Goal: Transaction & Acquisition: Purchase product/service

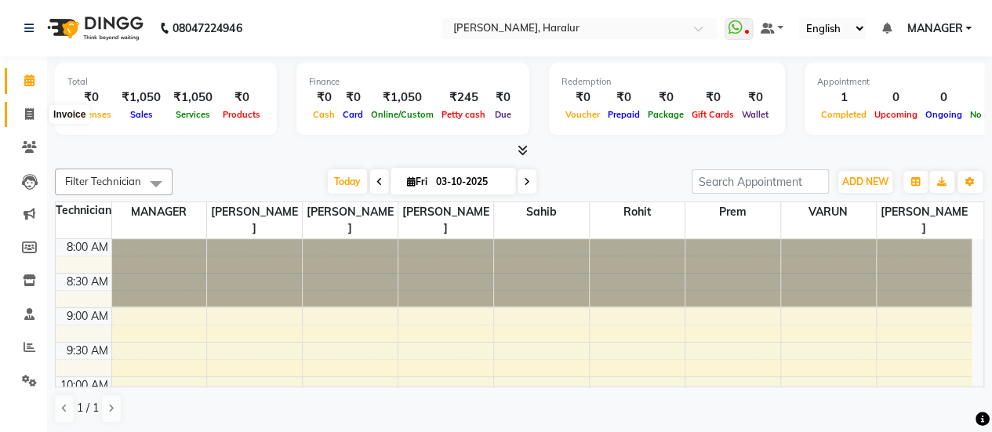
click at [29, 111] on icon at bounding box center [29, 114] width 9 height 12
select select "service"
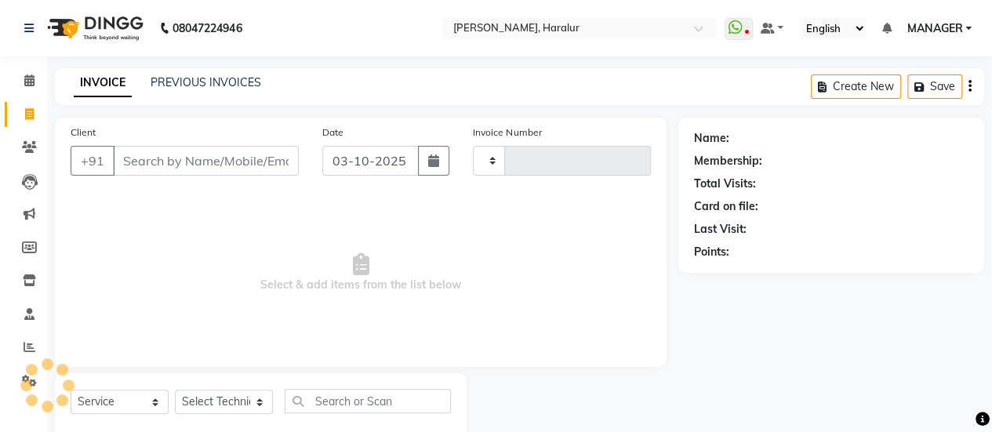
type input "0572"
select select "8259"
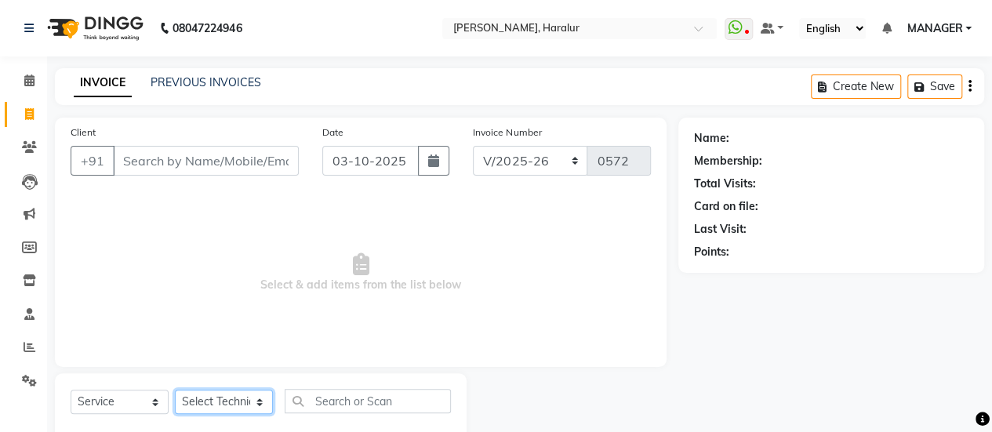
click at [219, 401] on select "Select Technician [PERSON_NAME] MANAGER Prem [PERSON_NAME]" at bounding box center [224, 402] width 98 height 24
select select "91309"
click at [175, 390] on select "Select Technician [PERSON_NAME] MANAGER Prem [PERSON_NAME]" at bounding box center [224, 402] width 98 height 24
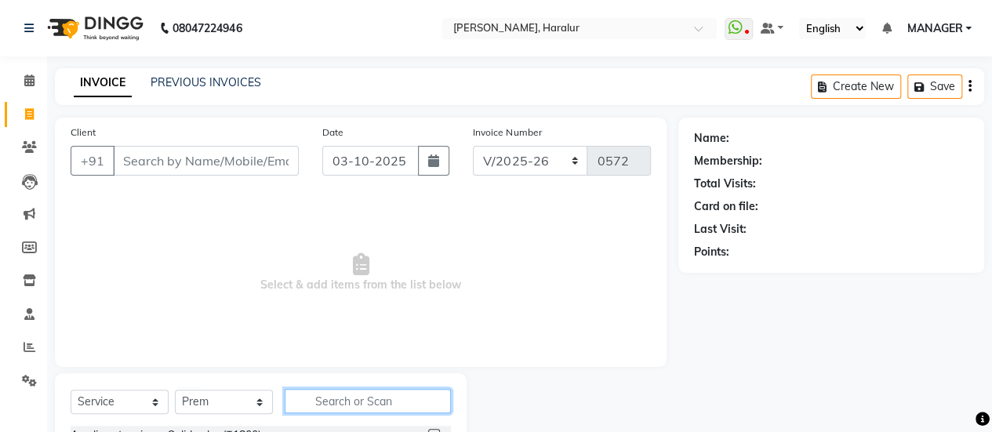
click at [339, 389] on input "text" at bounding box center [368, 401] width 166 height 24
type input "p"
click at [339, 389] on input "bgasic" at bounding box center [357, 401] width 144 height 24
click at [335, 397] on input "ic" at bounding box center [357, 401] width 144 height 24
type input "i"
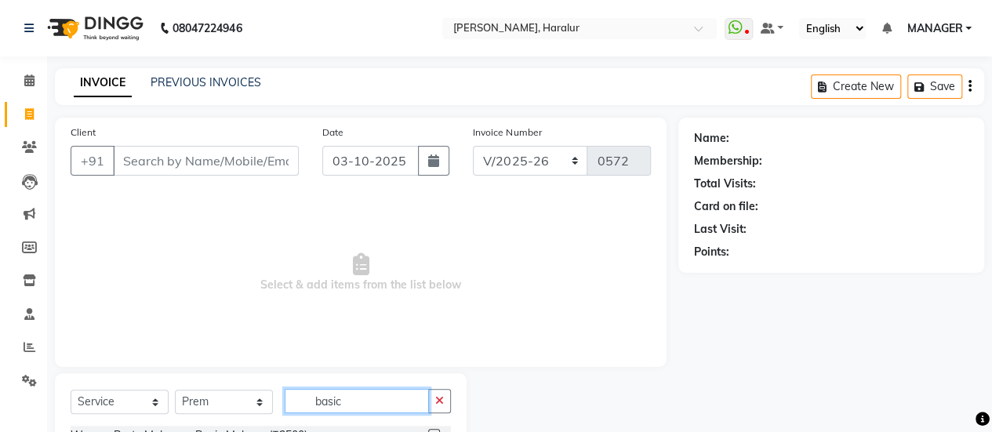
scroll to position [107, 0]
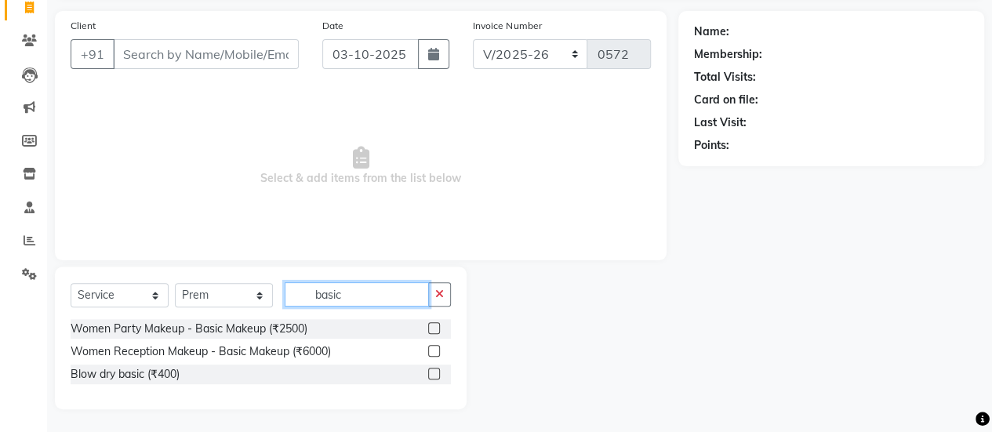
click at [372, 288] on input "basic" at bounding box center [357, 294] width 144 height 24
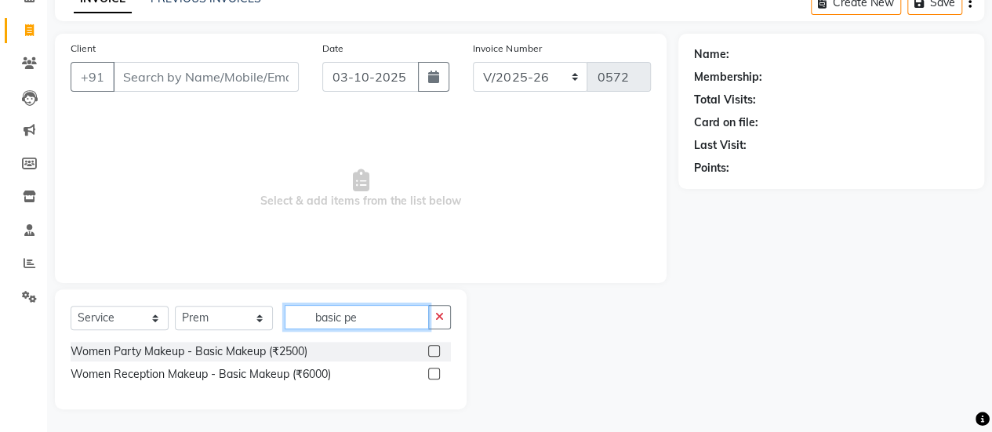
scroll to position [38, 0]
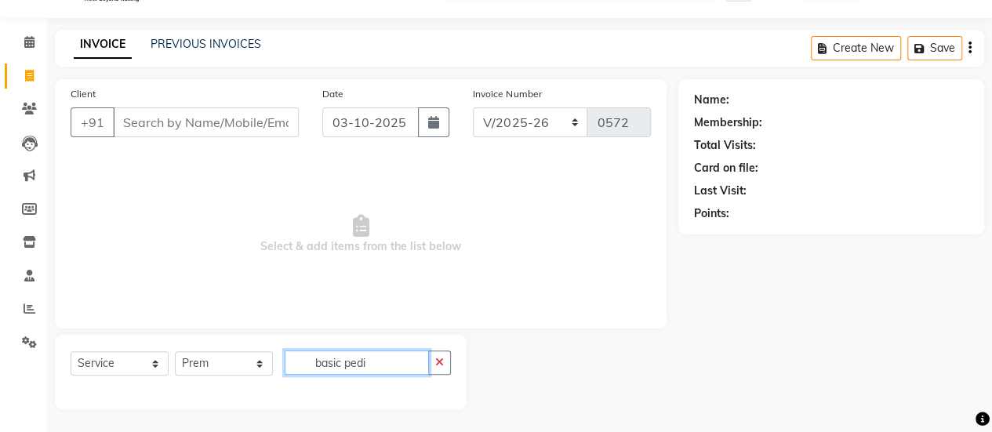
click at [346, 361] on input "basic pedi" at bounding box center [357, 362] width 144 height 24
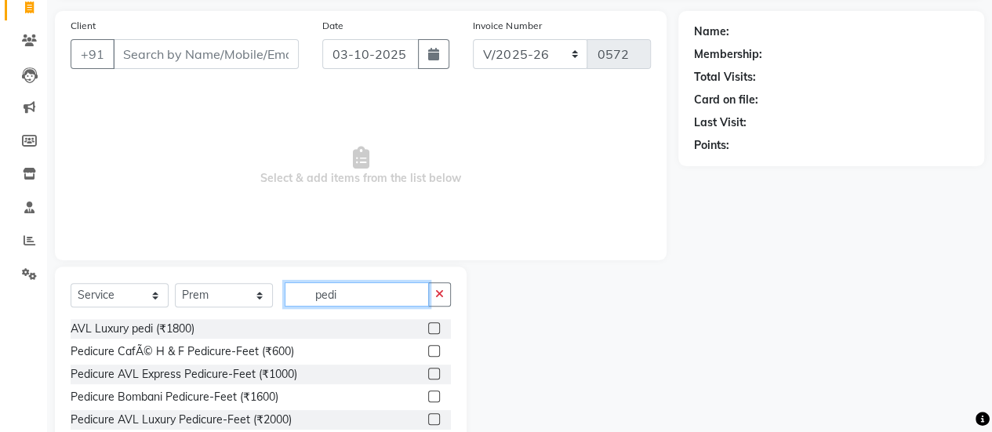
type input "pedi"
click at [428, 347] on label at bounding box center [434, 351] width 12 height 12
click at [428, 347] on input "checkbox" at bounding box center [433, 351] width 10 height 10
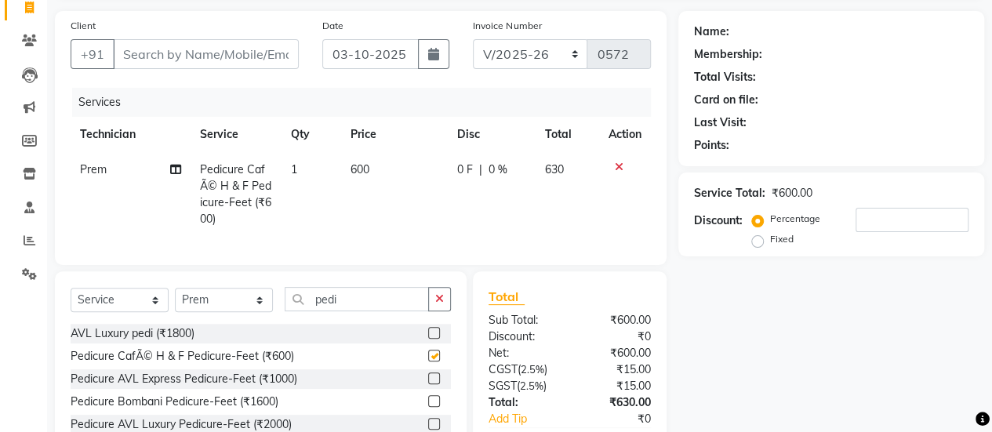
checkbox input "false"
click at [359, 305] on input "pedi" at bounding box center [357, 299] width 144 height 24
type input "p"
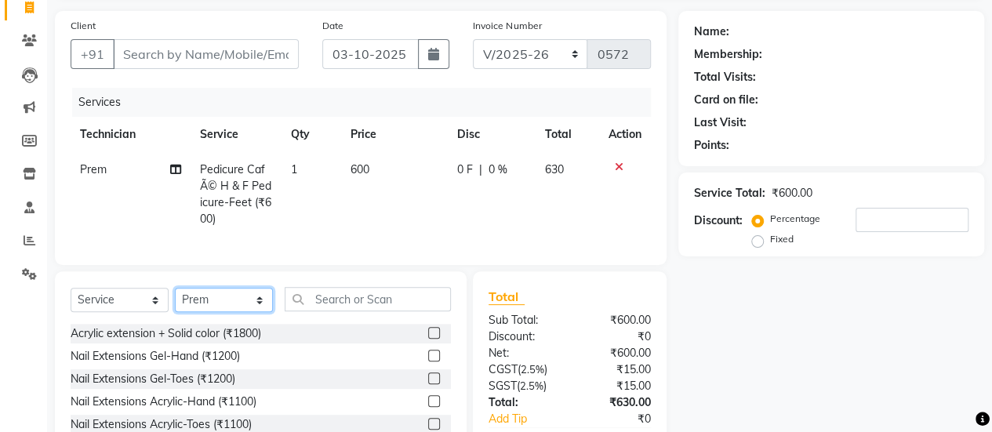
click at [232, 310] on select "Select Technician [PERSON_NAME] MANAGER Prem [PERSON_NAME]" at bounding box center [224, 300] width 98 height 24
select select "82346"
click at [175, 299] on select "Select Technician [PERSON_NAME] MANAGER Prem [PERSON_NAME]" at bounding box center [224, 300] width 98 height 24
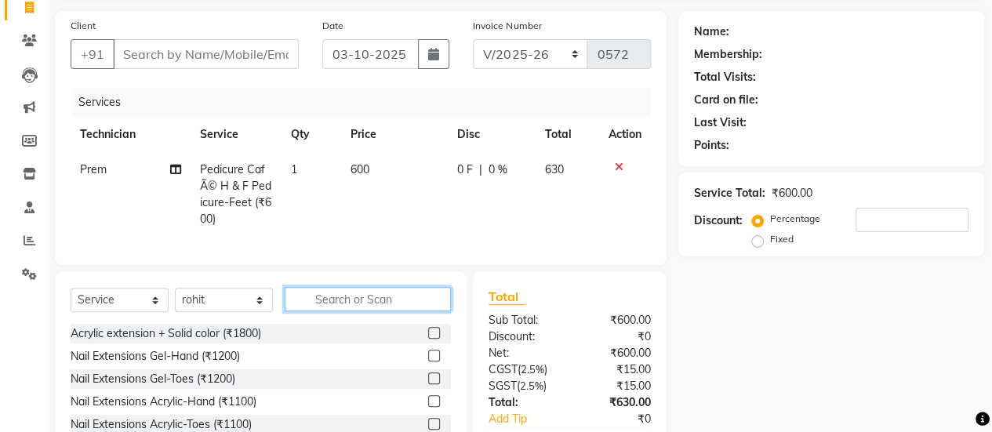
click at [378, 309] on input "text" at bounding box center [368, 299] width 166 height 24
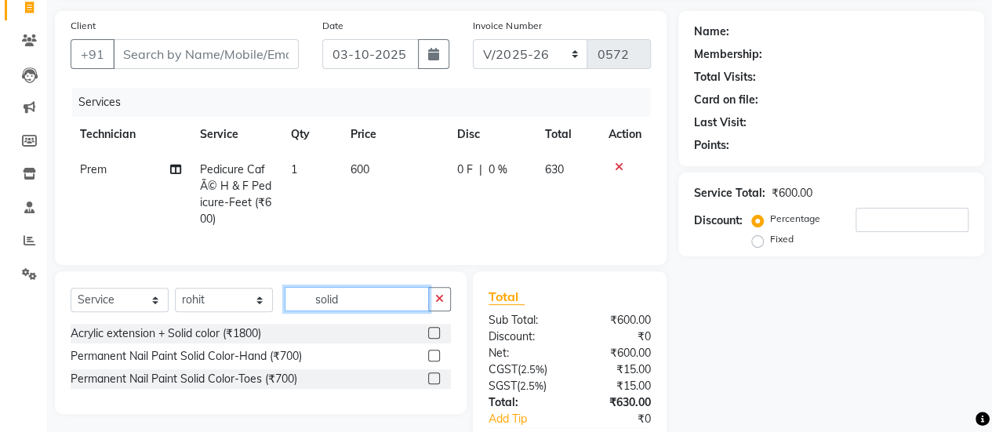
type input "solid"
click at [430, 361] on label at bounding box center [434, 356] width 12 height 12
click at [430, 361] on input "checkbox" at bounding box center [433, 356] width 10 height 10
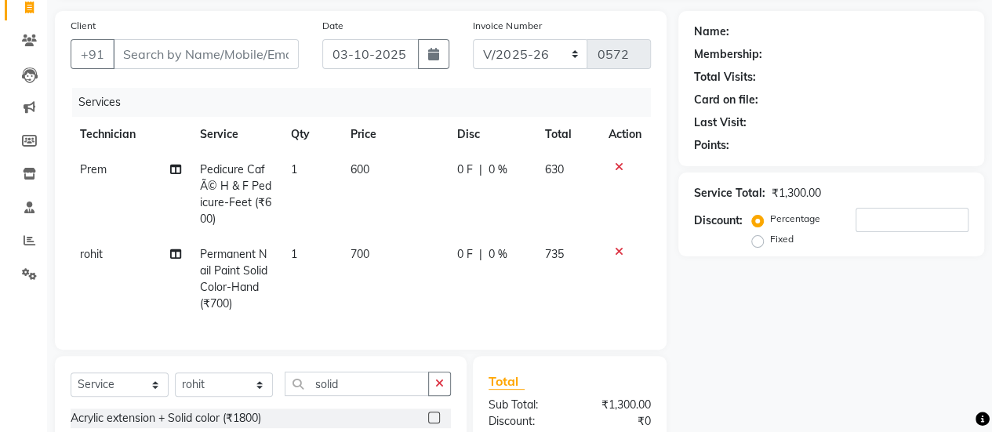
checkbox input "false"
click at [143, 59] on input "Client" at bounding box center [206, 54] width 186 height 30
type input "9"
type input "0"
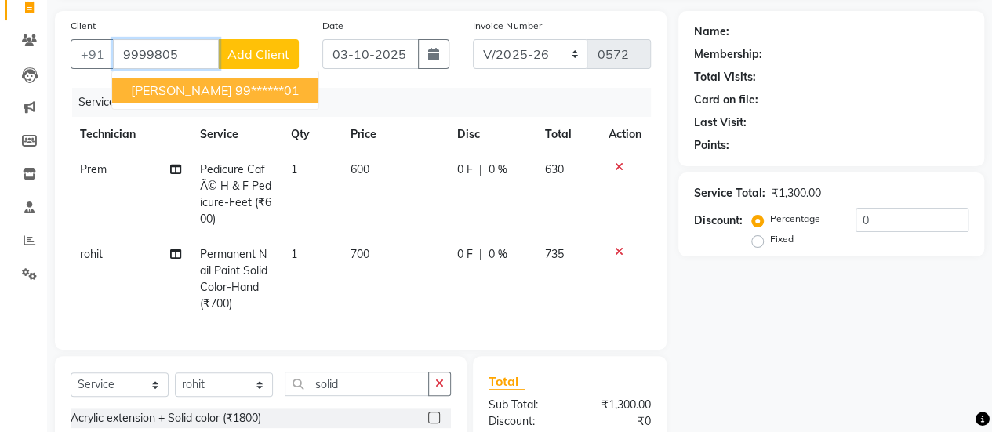
click at [153, 89] on span "[PERSON_NAME]" at bounding box center [181, 90] width 101 height 16
type input "99******01"
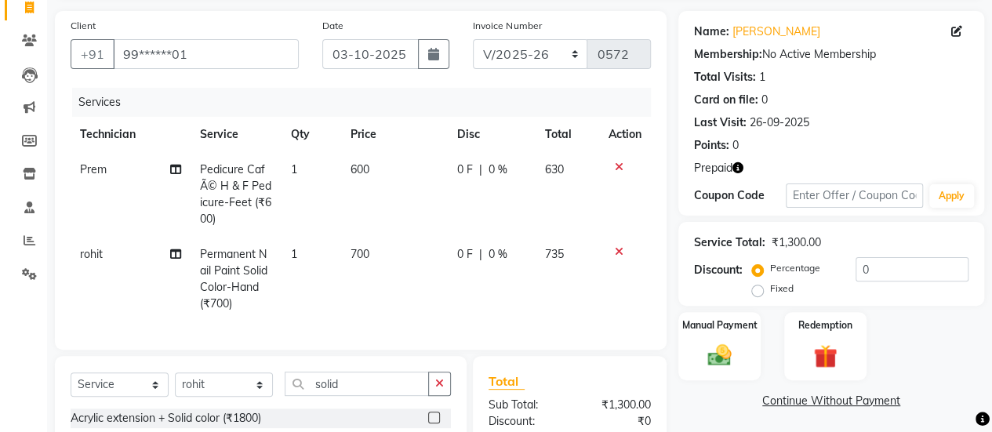
click at [734, 165] on icon "button" at bounding box center [737, 167] width 11 height 11
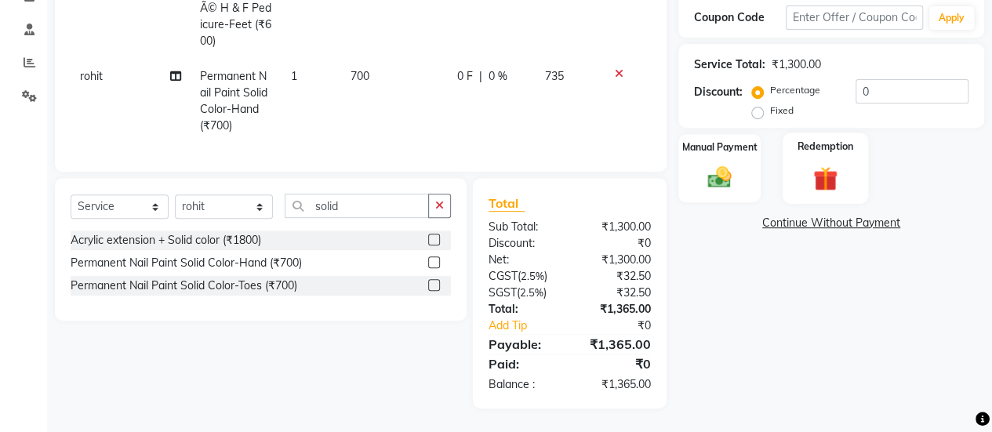
click at [829, 163] on img at bounding box center [825, 178] width 40 height 31
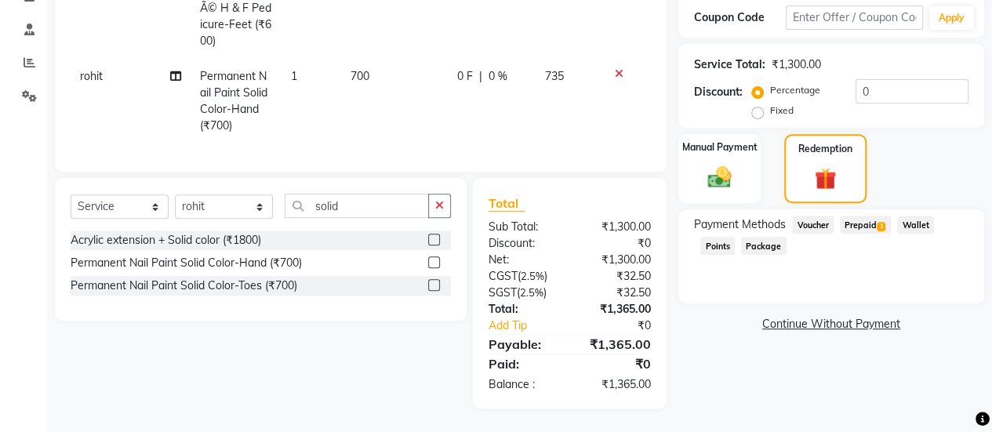
click at [848, 216] on span "Prepaid 1" at bounding box center [865, 225] width 51 height 18
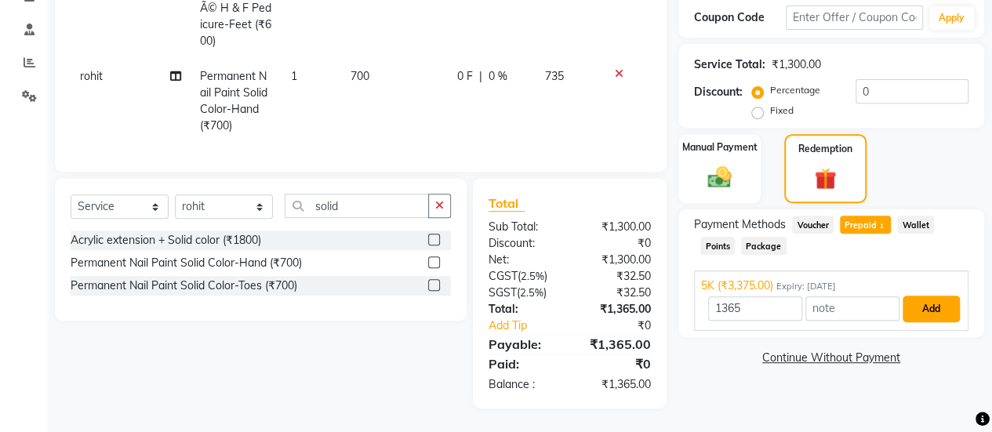
click at [919, 306] on button "Add" at bounding box center [930, 309] width 57 height 27
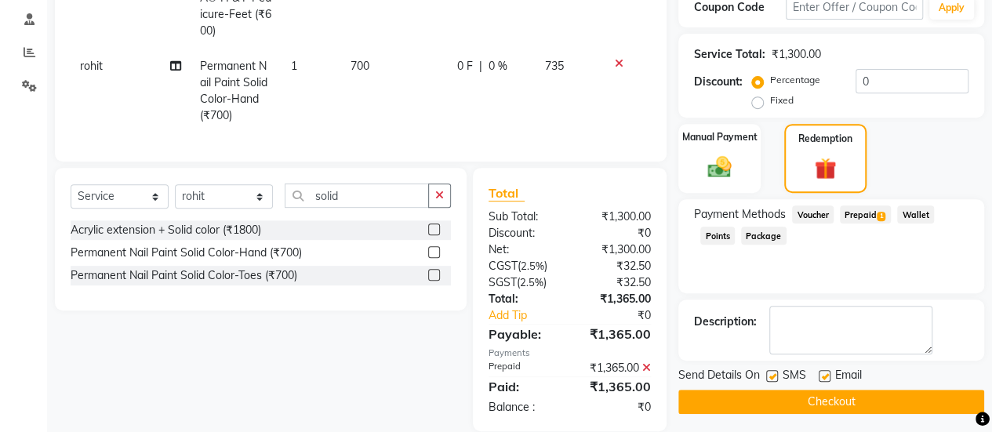
click at [906, 402] on button "Checkout" at bounding box center [831, 402] width 306 height 24
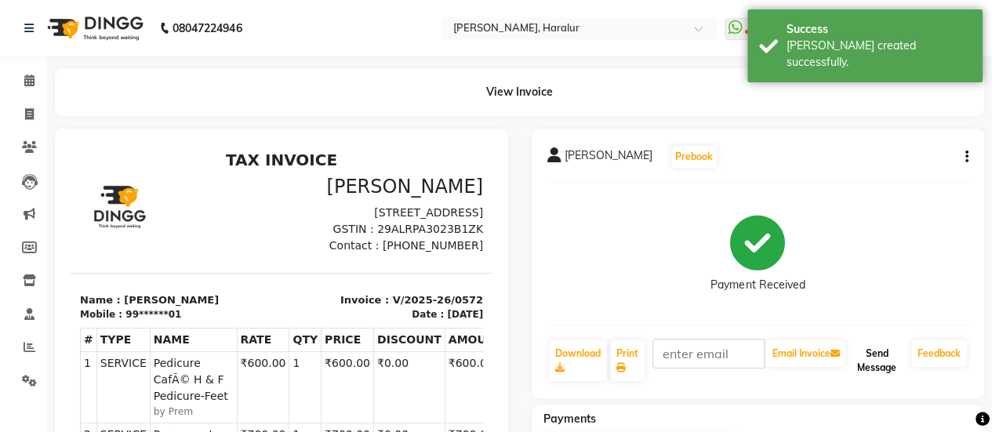
click at [878, 371] on button "Send Message" at bounding box center [876, 360] width 56 height 41
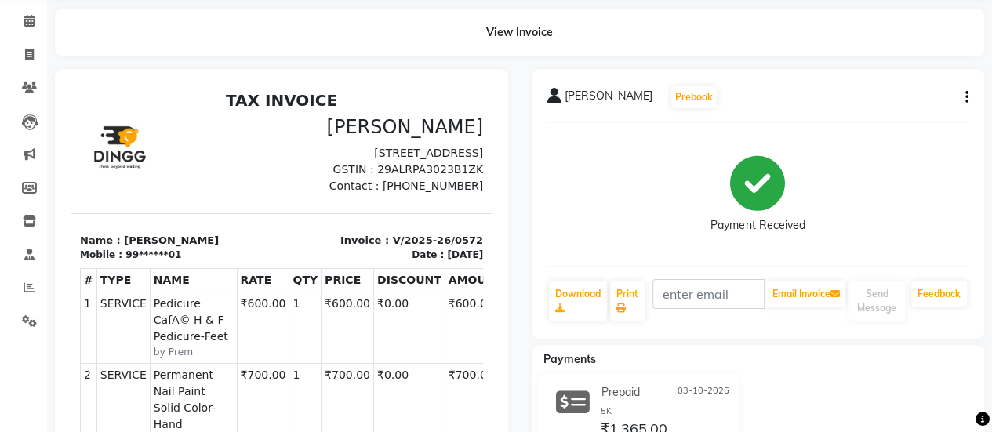
scroll to position [5, 0]
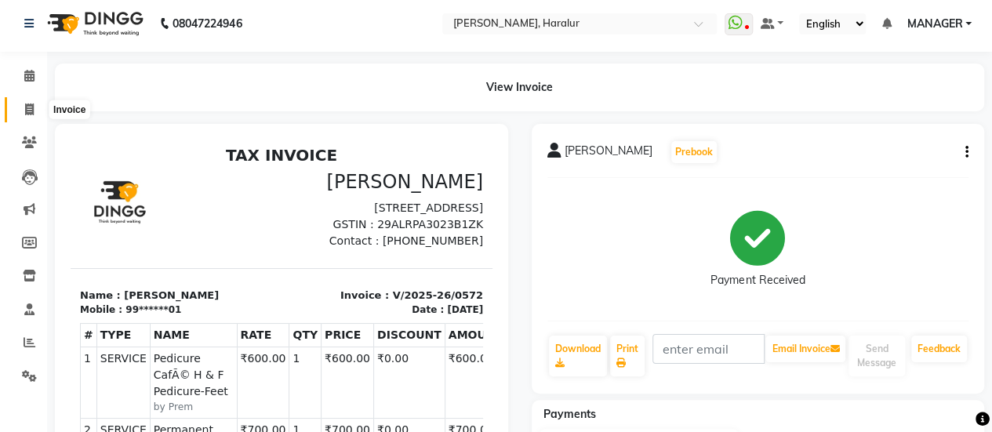
click at [31, 106] on icon at bounding box center [29, 109] width 9 height 12
select select "service"
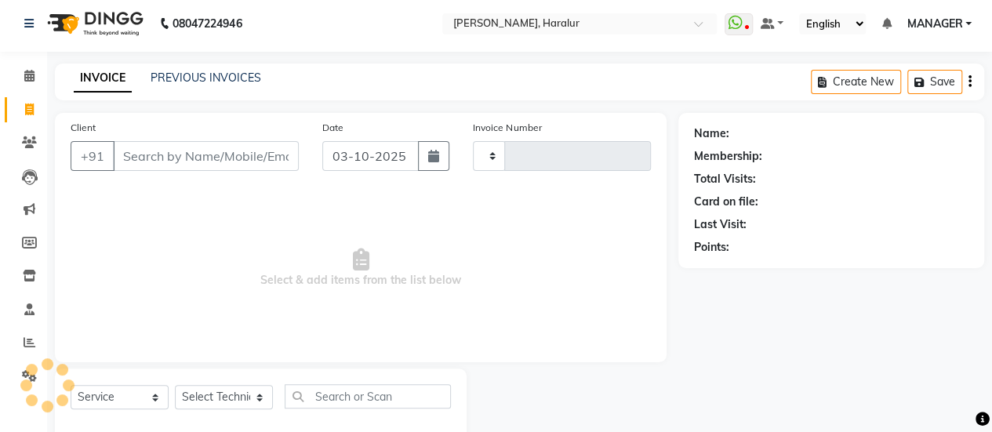
scroll to position [38, 0]
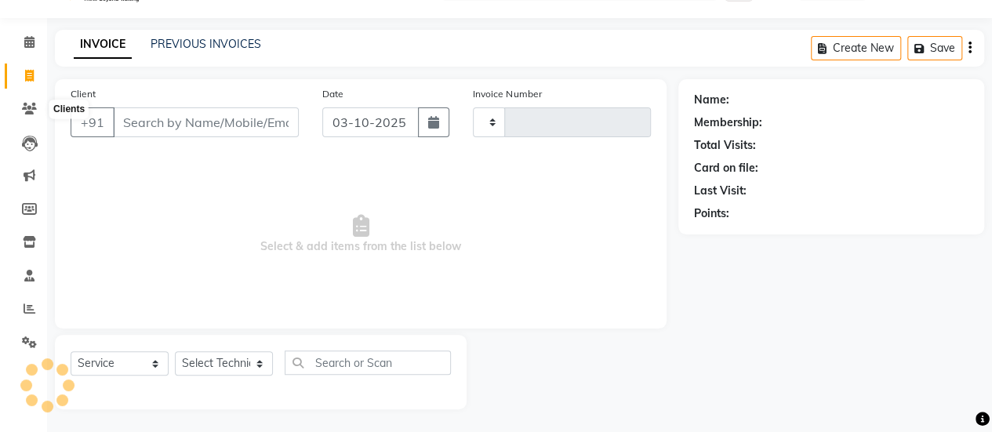
type input "0573"
select select "8259"
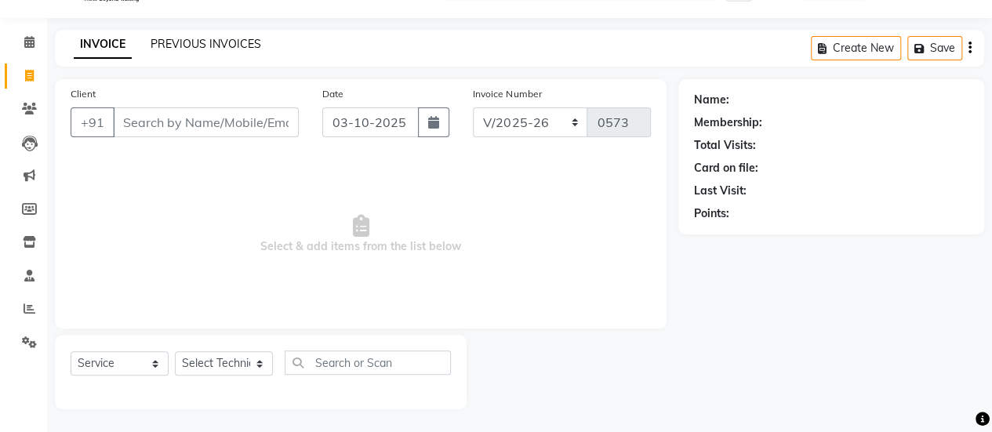
click at [230, 37] on link "PREVIOUS INVOICES" at bounding box center [206, 44] width 111 height 14
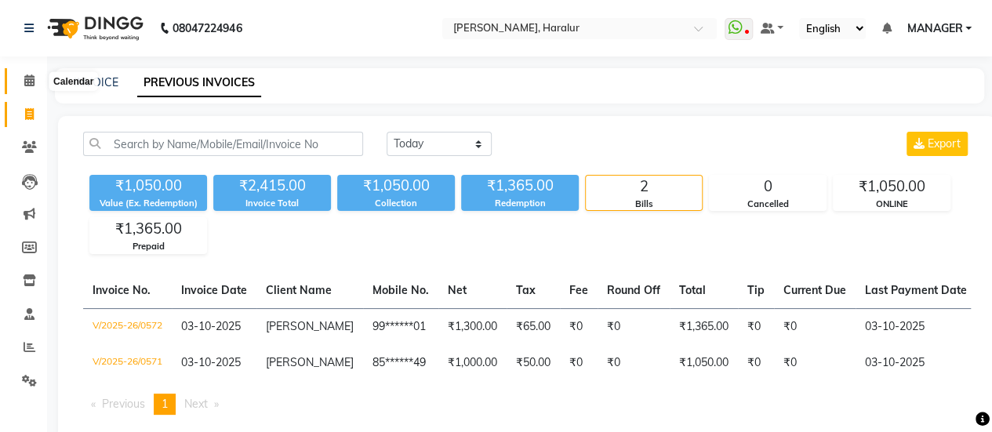
click at [31, 81] on icon at bounding box center [29, 80] width 10 height 12
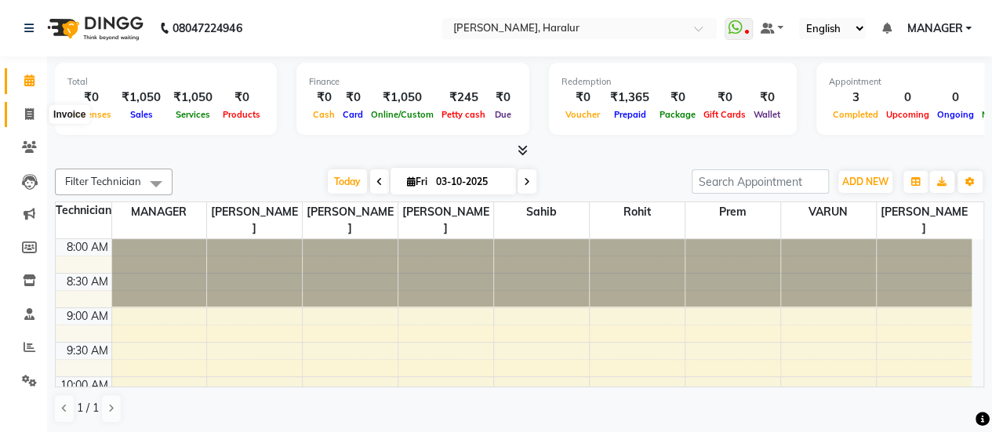
click at [30, 122] on span at bounding box center [29, 115] width 27 height 18
select select "service"
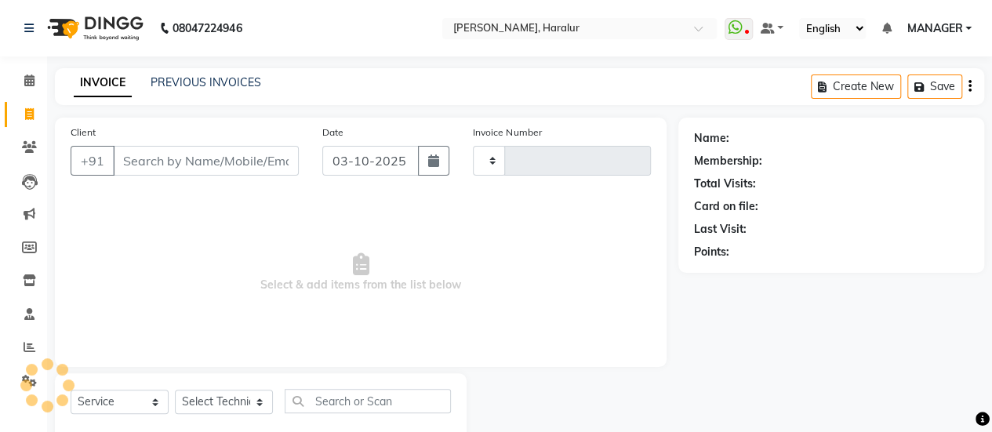
type input "0573"
select select "8259"
